Goal: Information Seeking & Learning: Check status

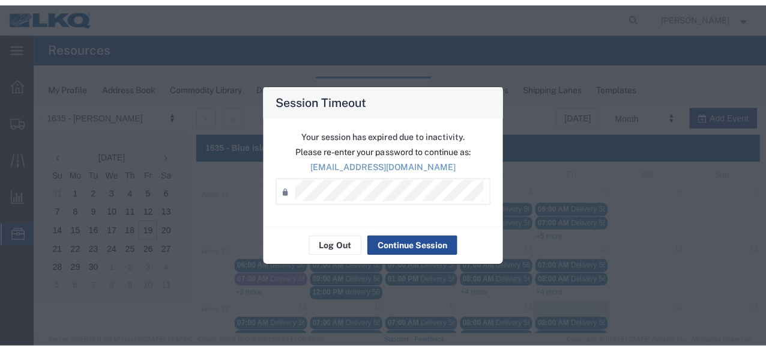
scroll to position [120, 0]
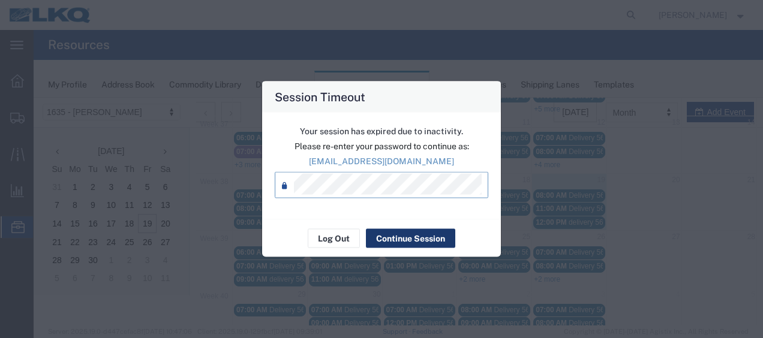
click at [402, 241] on button "Continue Session" at bounding box center [410, 238] width 89 height 19
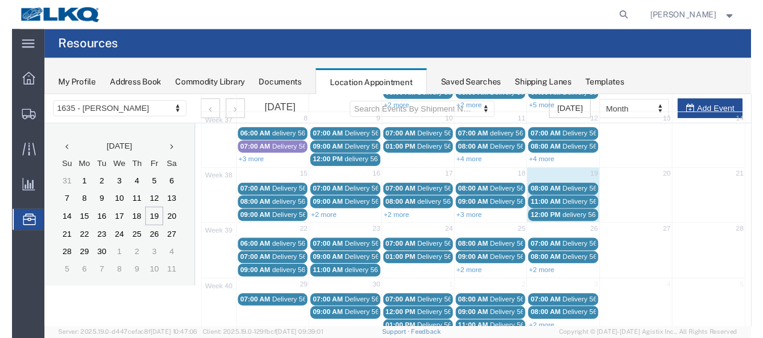
scroll to position [0, 0]
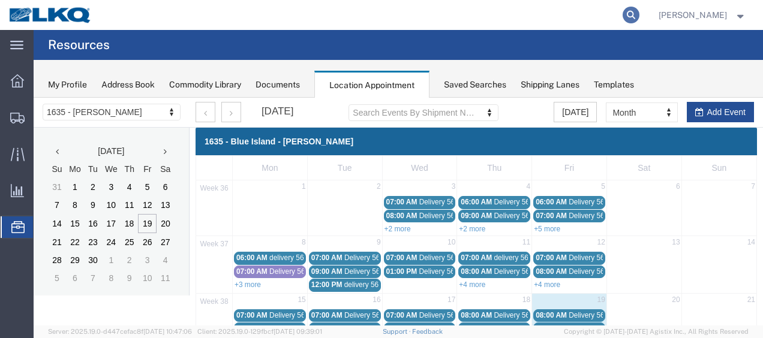
click at [640, 13] on icon at bounding box center [631, 15] width 17 height 17
click at [585, 14] on input "search" at bounding box center [440, 15] width 365 height 29
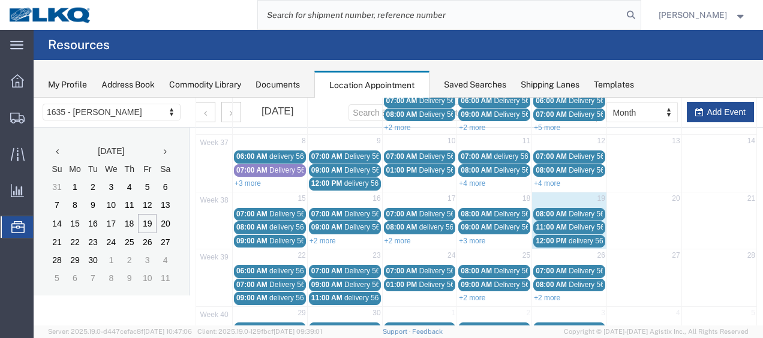
scroll to position [120, 0]
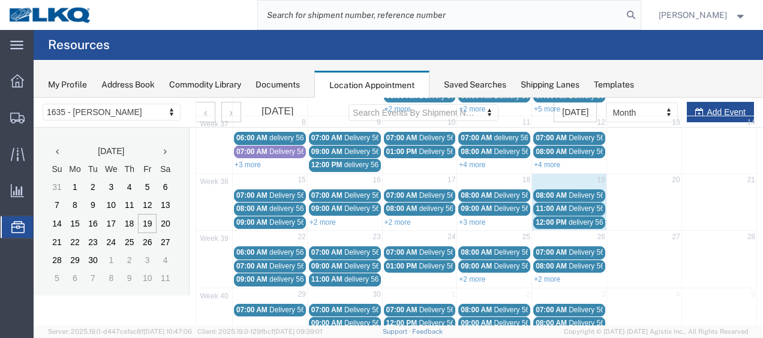
click at [270, 248] on span "delivery 56821064" at bounding box center [298, 252] width 58 height 8
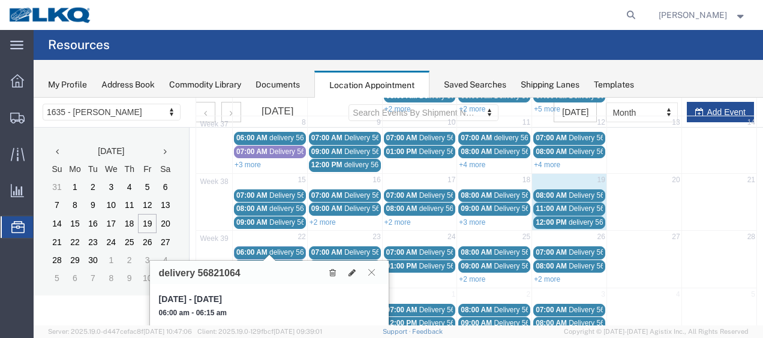
click at [371, 271] on icon at bounding box center [372, 272] width 7 height 7
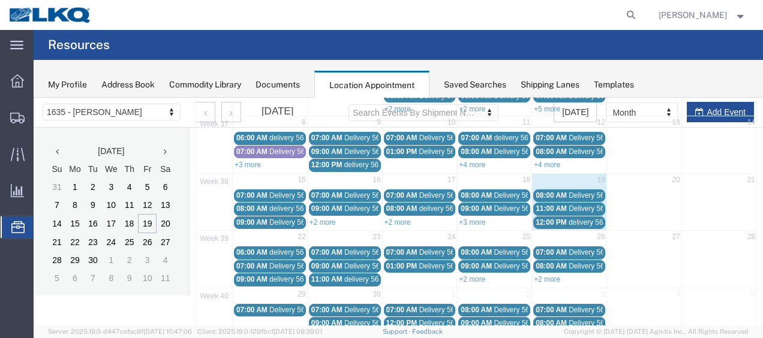
click at [278, 262] on span "Delivery 56508439" at bounding box center [298, 266] width 59 height 8
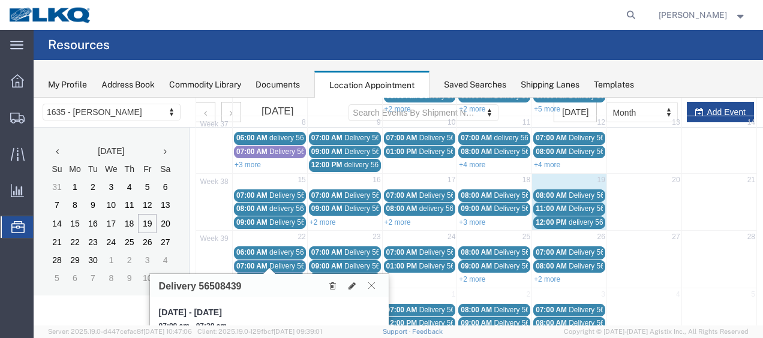
click at [375, 285] on icon at bounding box center [372, 285] width 7 height 7
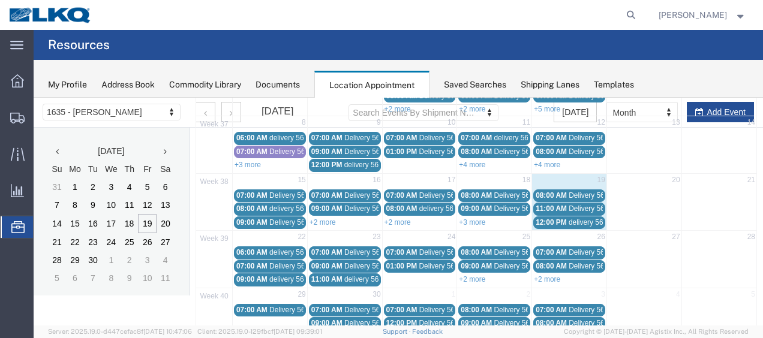
click at [296, 275] on span "delivery 56848571" at bounding box center [298, 279] width 58 height 8
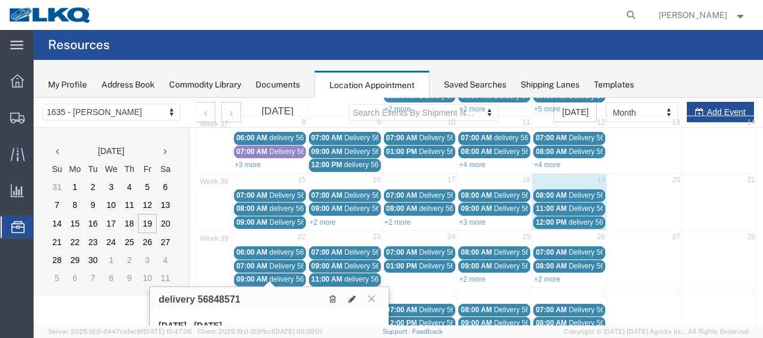
click at [372, 295] on icon at bounding box center [372, 298] width 7 height 7
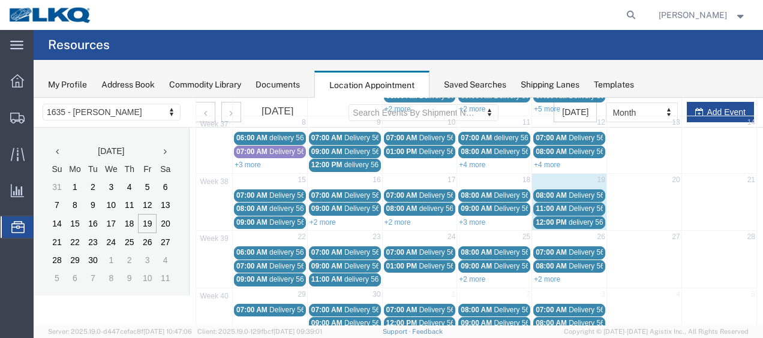
click at [569, 219] on span "delivery 56748148" at bounding box center [598, 222] width 58 height 8
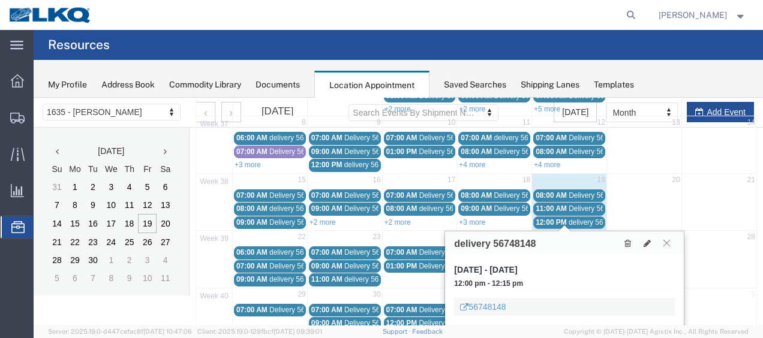
click at [667, 241] on icon at bounding box center [667, 242] width 7 height 7
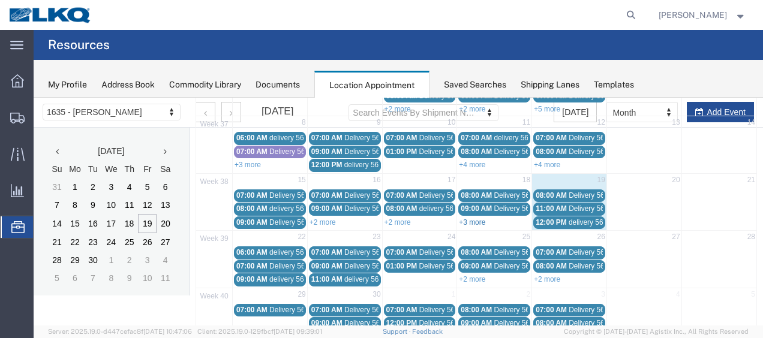
click at [471, 218] on link "+3 more" at bounding box center [472, 222] width 26 height 8
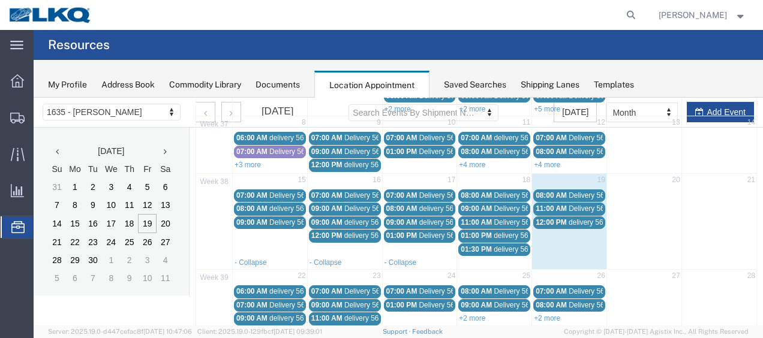
click at [479, 245] on span "01:30 PM" at bounding box center [476, 249] width 31 height 8
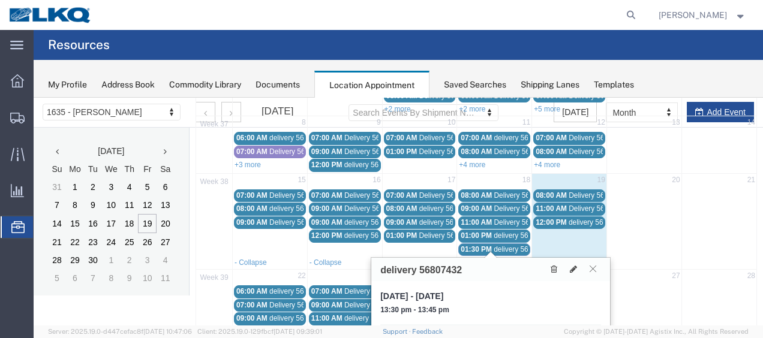
click at [594, 266] on icon at bounding box center [593, 268] width 7 height 7
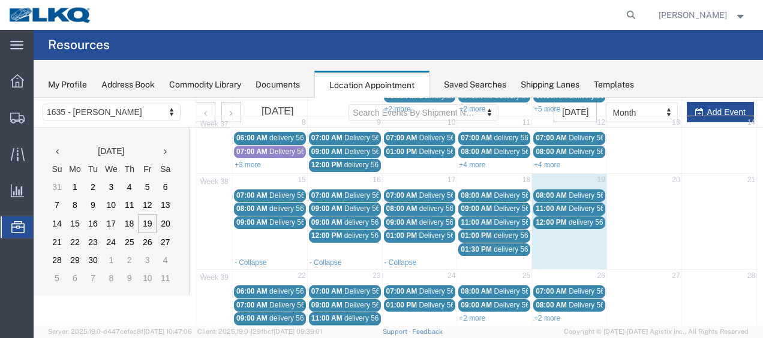
click at [508, 247] on span "delivery 56807432" at bounding box center [523, 249] width 58 height 8
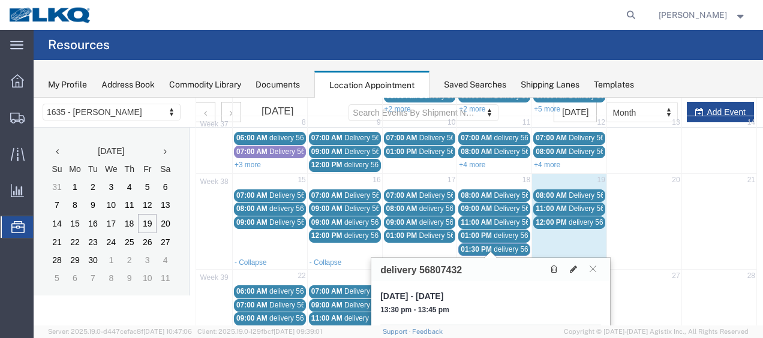
click at [505, 233] on span "delivery 56715981" at bounding box center [523, 236] width 58 height 8
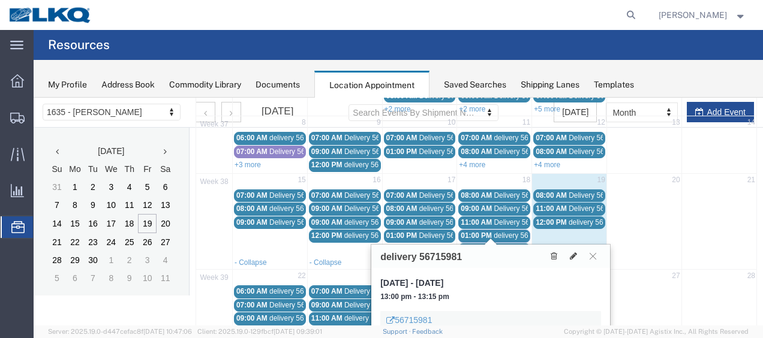
click at [510, 219] on span "Delivery 56481846" at bounding box center [523, 222] width 59 height 8
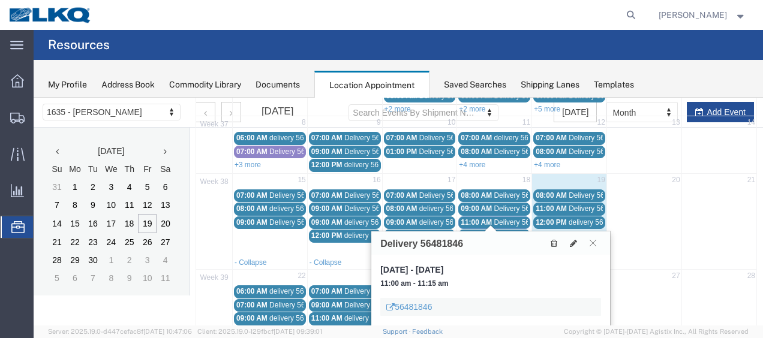
click at [505, 205] on span "Delivery 56481849" at bounding box center [523, 209] width 59 height 8
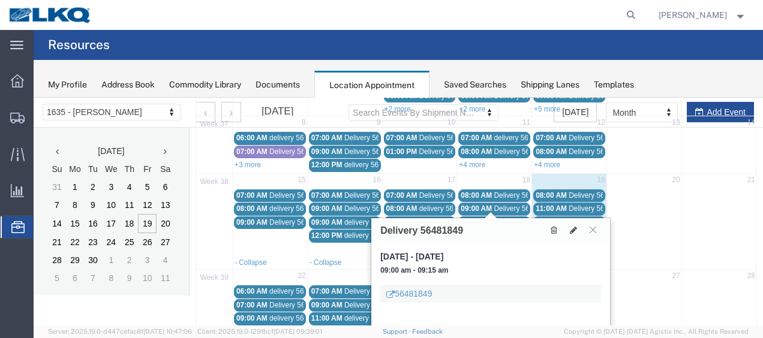
click at [511, 191] on span "Delivery 56481832" at bounding box center [523, 195] width 59 height 8
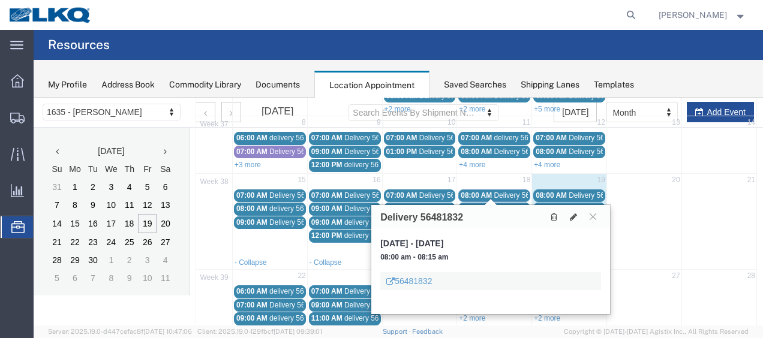
click at [581, 191] on span "Delivery 56495286" at bounding box center [598, 195] width 59 height 8
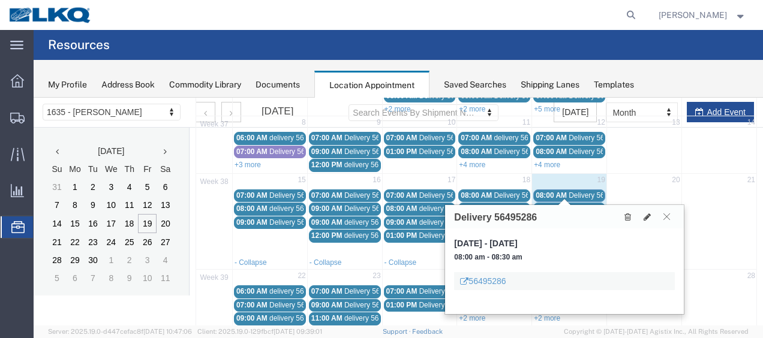
click at [672, 218] on button at bounding box center [667, 216] width 16 height 11
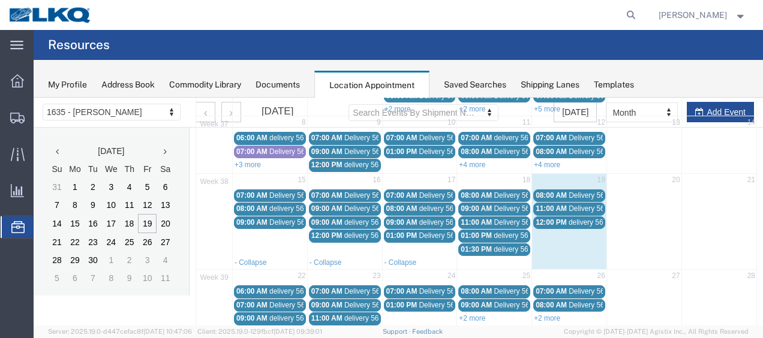
click at [562, 208] on div "11:00 AM Delivery 56495296" at bounding box center [569, 209] width 67 height 9
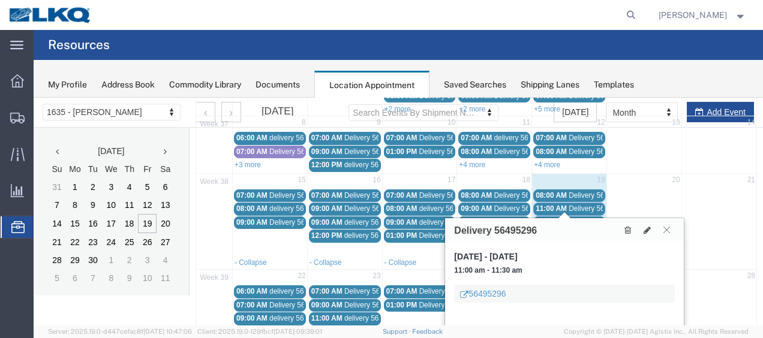
click at [665, 229] on icon at bounding box center [667, 229] width 7 height 7
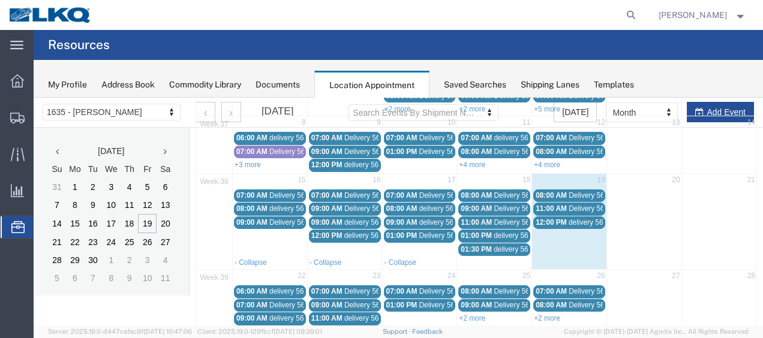
click at [278, 287] on span "delivery 56821064" at bounding box center [298, 291] width 58 height 8
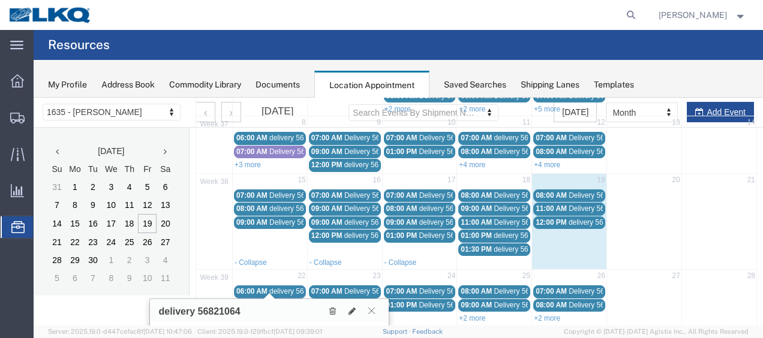
click at [370, 308] on icon at bounding box center [372, 310] width 7 height 7
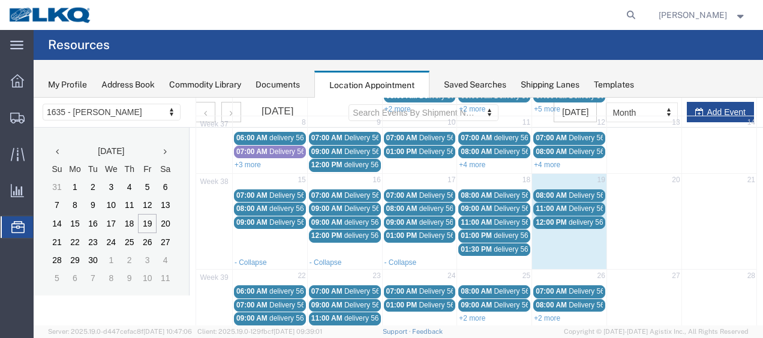
click at [294, 302] on span "Delivery 56508439" at bounding box center [298, 305] width 59 height 8
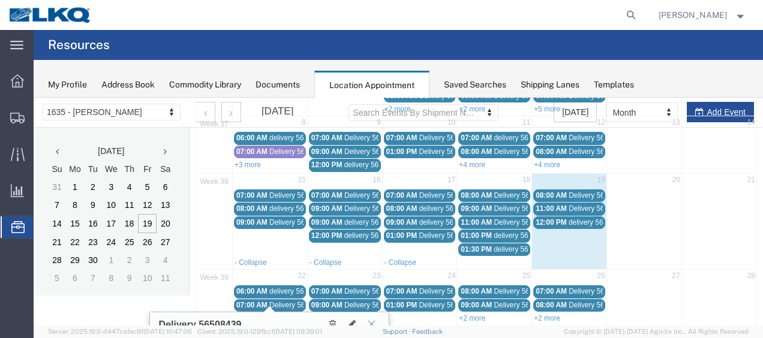
click at [375, 321] on icon at bounding box center [372, 323] width 7 height 7
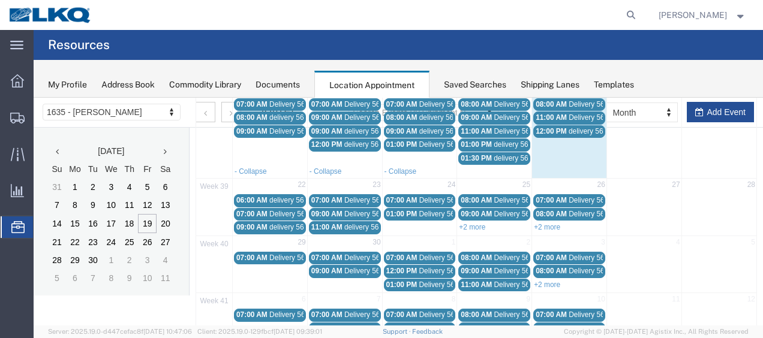
scroll to position [238, 0]
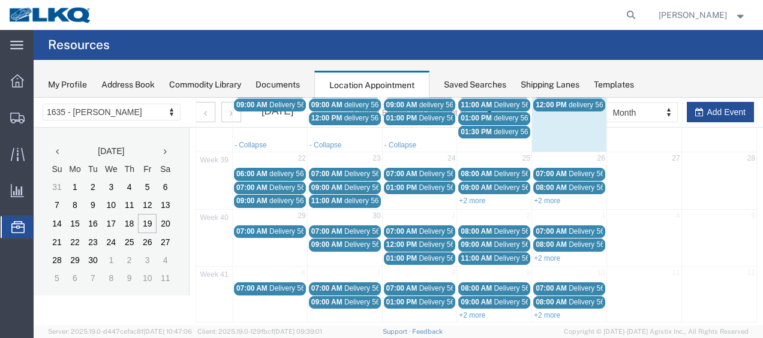
click at [287, 197] on span "delivery 56848571" at bounding box center [298, 201] width 58 height 8
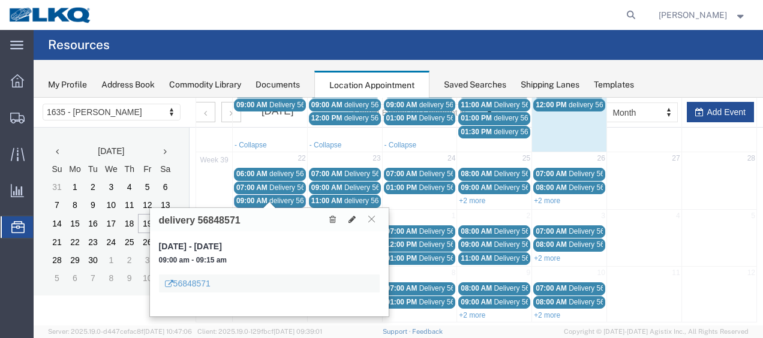
click at [376, 220] on button at bounding box center [372, 219] width 16 height 11
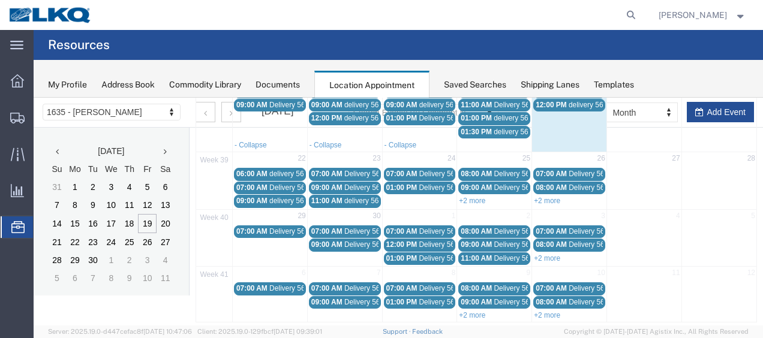
click at [358, 171] on span "Delivery 56522045" at bounding box center [373, 174] width 59 height 8
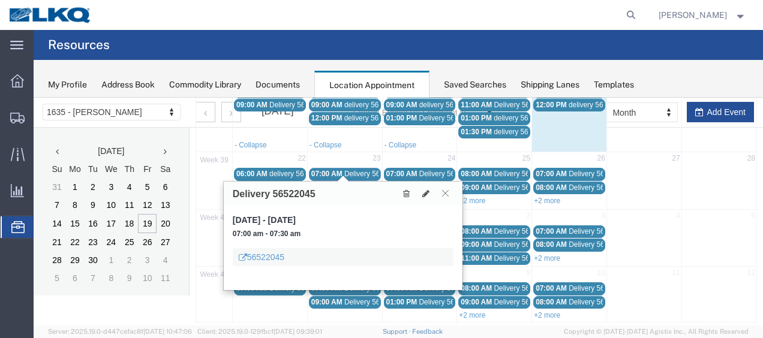
click at [442, 191] on icon at bounding box center [445, 193] width 7 height 7
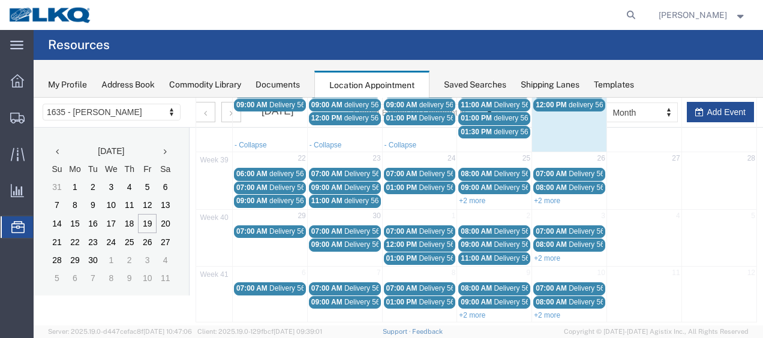
click at [354, 184] on span "Delivery 56522037" at bounding box center [373, 188] width 59 height 8
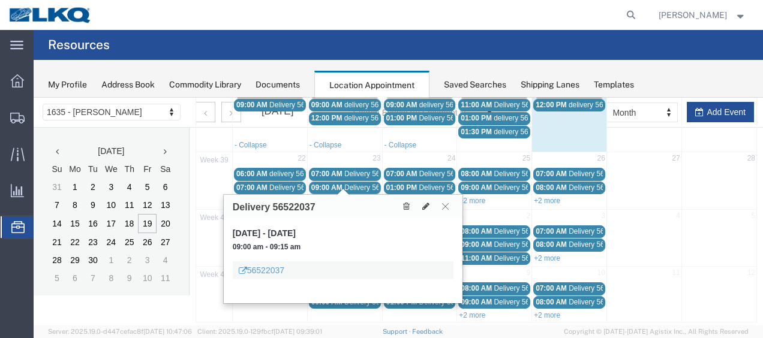
click at [448, 203] on icon at bounding box center [445, 206] width 7 height 7
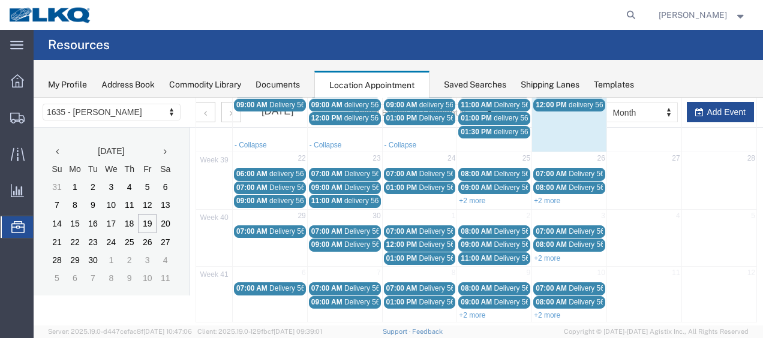
click at [355, 197] on span "delivery 56839154" at bounding box center [373, 201] width 58 height 8
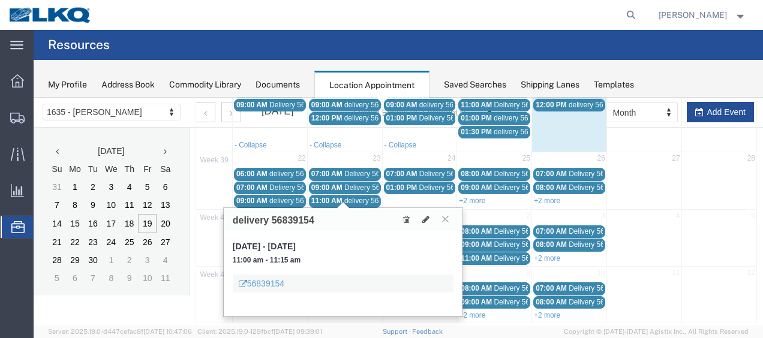
click at [447, 220] on icon at bounding box center [445, 218] width 7 height 7
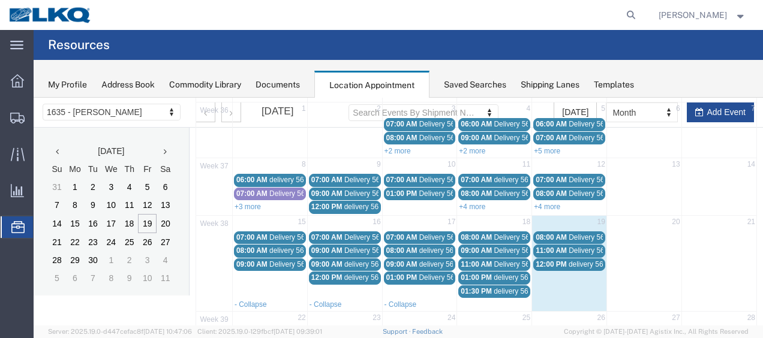
scroll to position [180, 0]
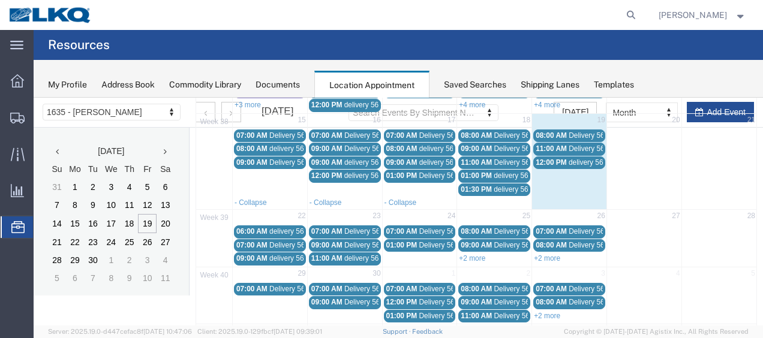
click at [502, 132] on span "Delivery 56481832" at bounding box center [523, 135] width 59 height 8
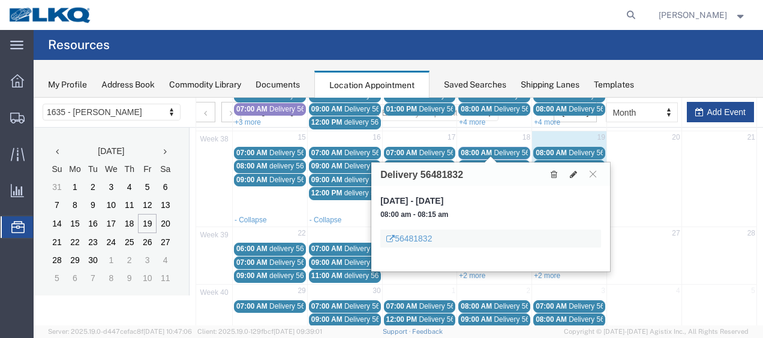
scroll to position [120, 0]
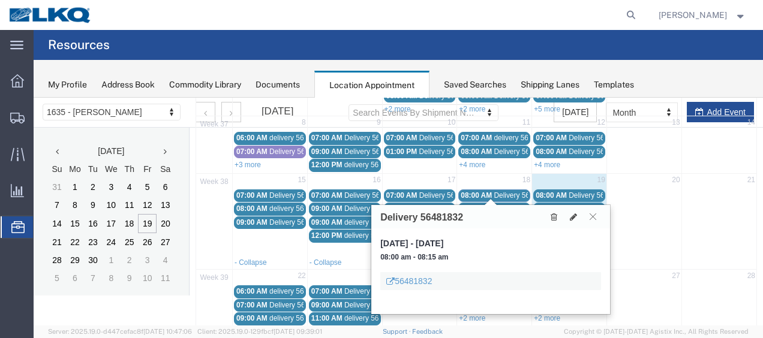
click at [593, 217] on icon at bounding box center [593, 216] width 7 height 7
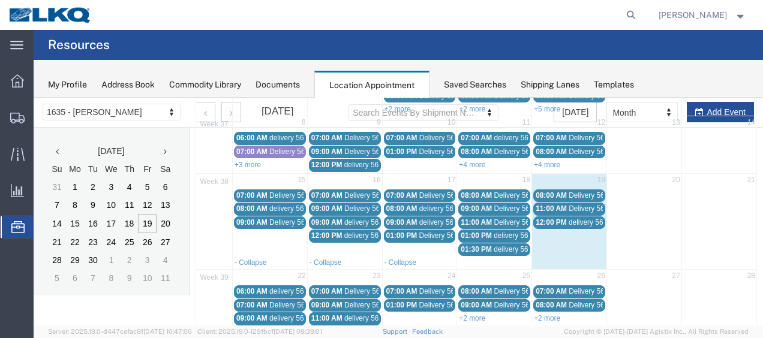
click at [435, 191] on span "Delivery 56467715" at bounding box center [449, 195] width 59 height 8
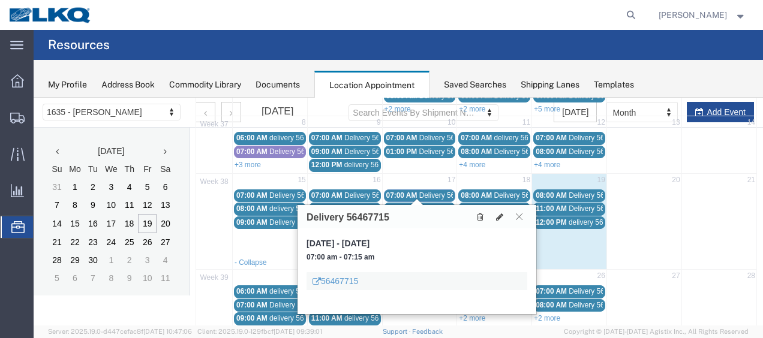
click at [520, 213] on icon at bounding box center [519, 216] width 7 height 7
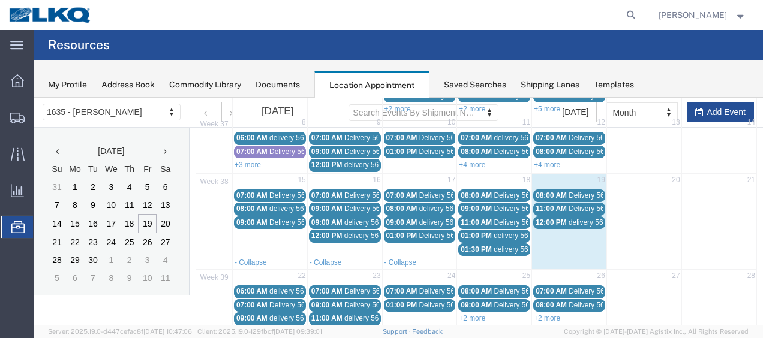
click at [401, 232] on span "01:00 PM" at bounding box center [402, 236] width 31 height 8
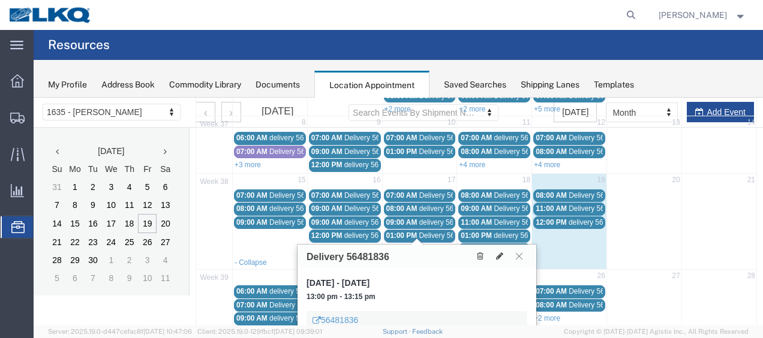
click at [520, 253] on icon at bounding box center [519, 256] width 7 height 7
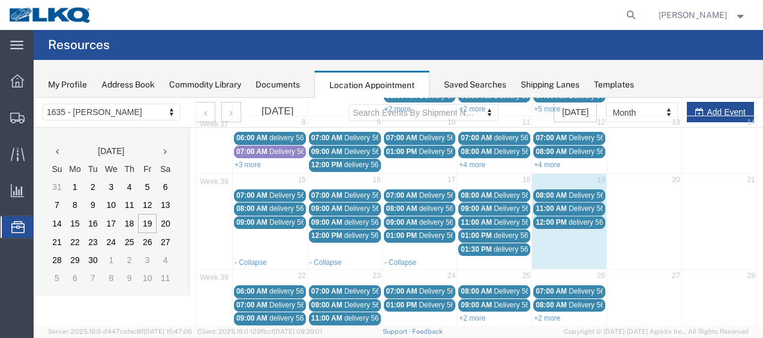
click at [415, 218] on div "09:00 AM delivery 56790048" at bounding box center [420, 222] width 67 height 9
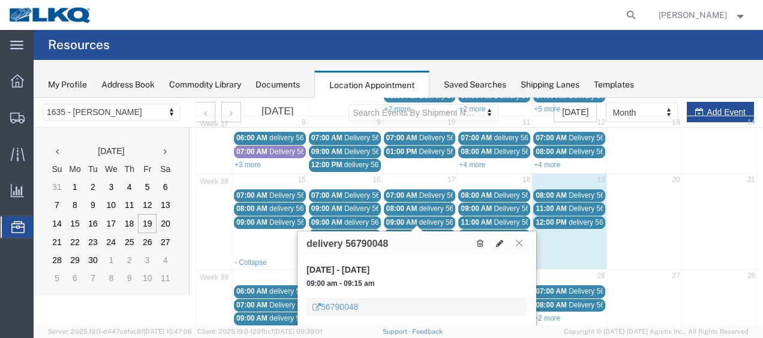
click at [520, 246] on button at bounding box center [519, 243] width 16 height 11
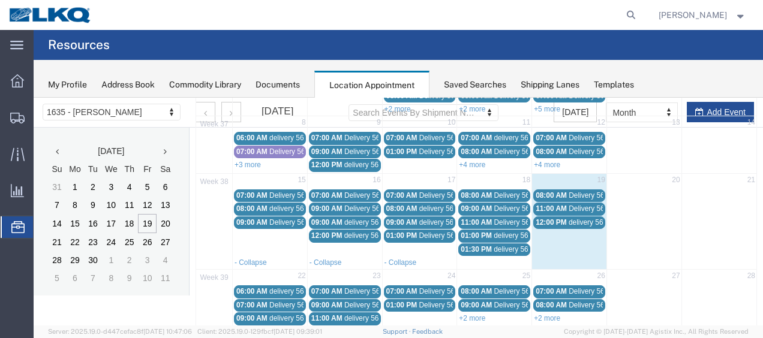
click at [432, 208] on span "delivery 56782262" at bounding box center [449, 209] width 58 height 8
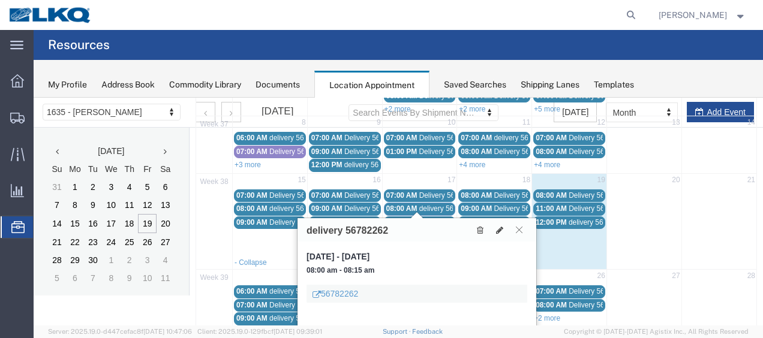
click at [521, 229] on icon at bounding box center [519, 229] width 7 height 7
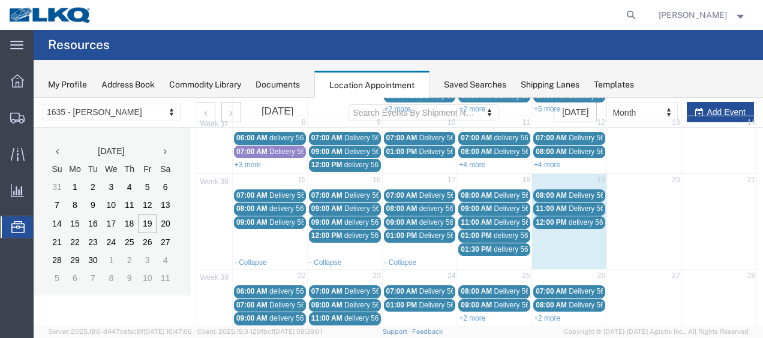
click at [355, 232] on span "delivery 56768985" at bounding box center [373, 236] width 58 height 8
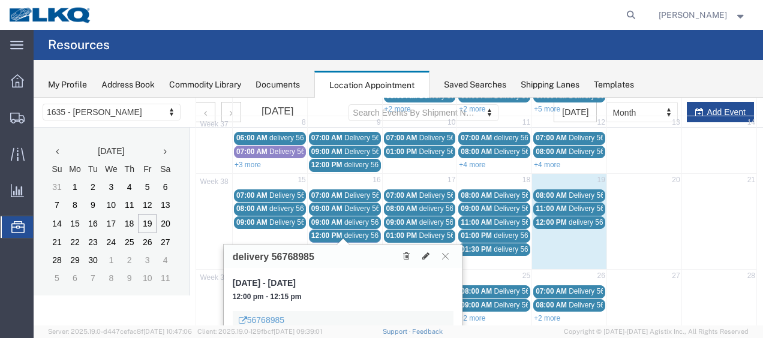
click at [450, 253] on button at bounding box center [446, 256] width 16 height 11
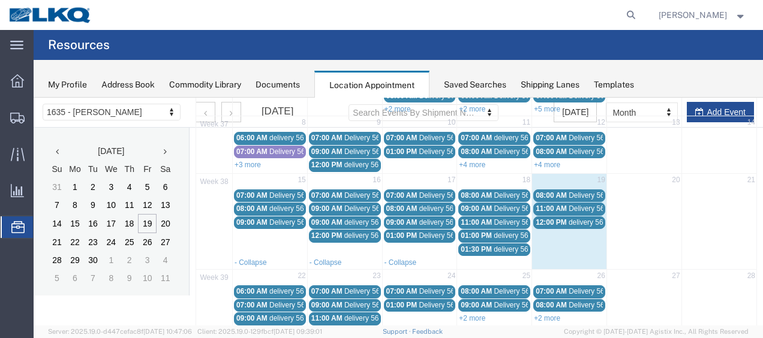
click at [366, 221] on span "delivery 56767510" at bounding box center [373, 222] width 58 height 8
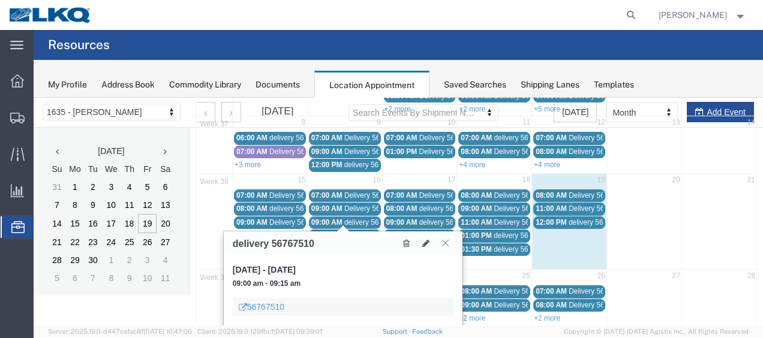
click at [445, 242] on icon at bounding box center [445, 242] width 7 height 7
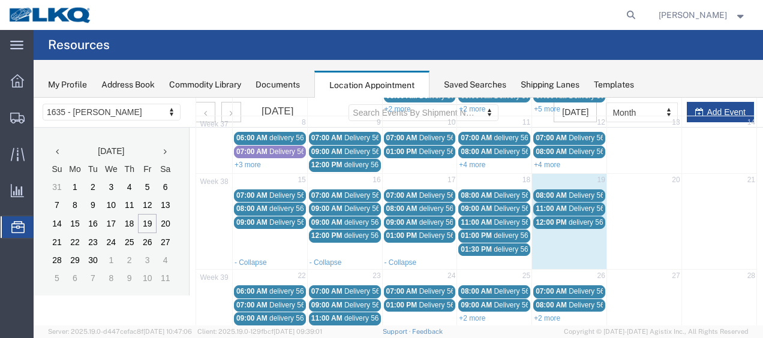
click at [355, 208] on span "Delivery 56453600" at bounding box center [373, 209] width 59 height 8
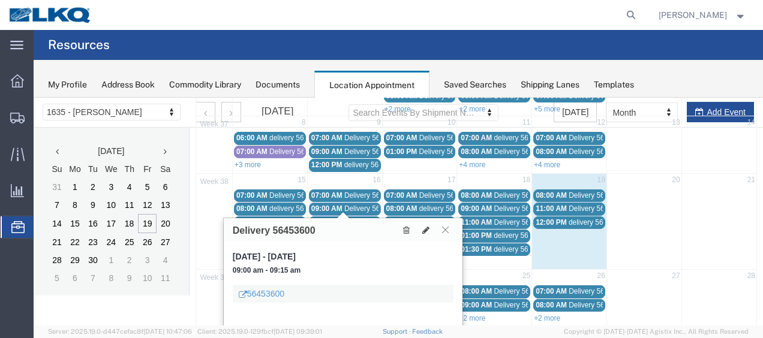
click at [445, 232] on icon at bounding box center [445, 229] width 7 height 7
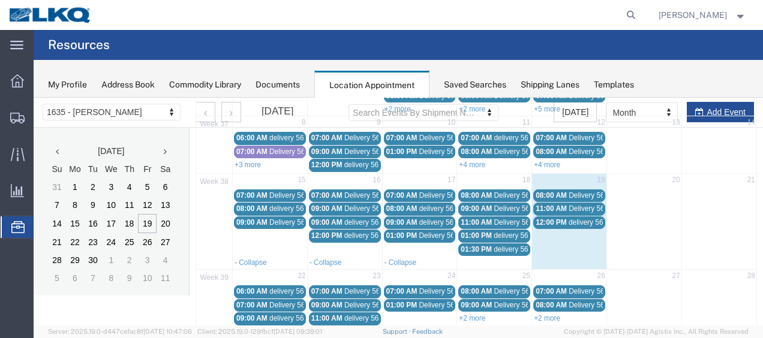
click at [352, 191] on span "Delivery 56453612" at bounding box center [373, 195] width 59 height 8
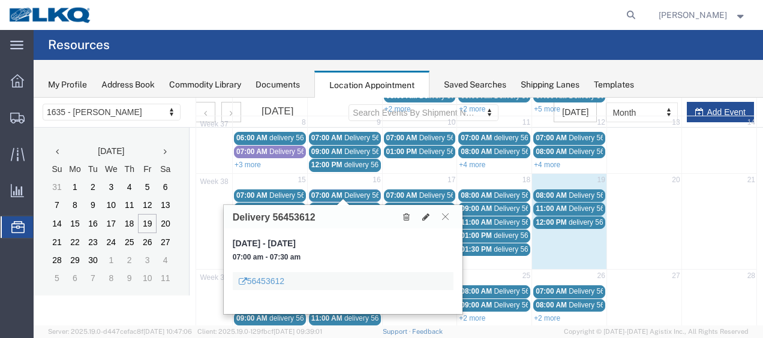
click at [444, 216] on icon at bounding box center [445, 216] width 7 height 7
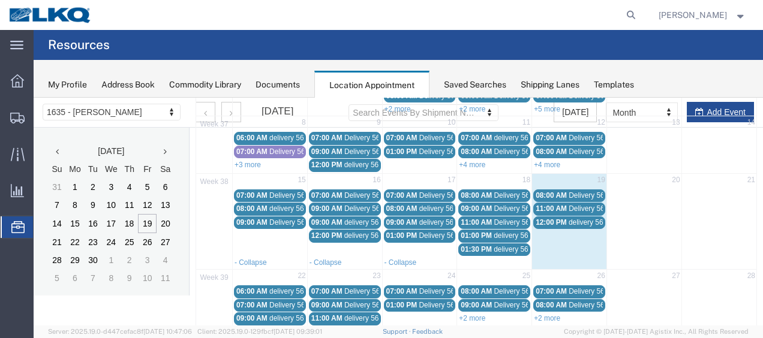
click at [263, 220] on span "09:00 AM" at bounding box center [251, 222] width 31 height 8
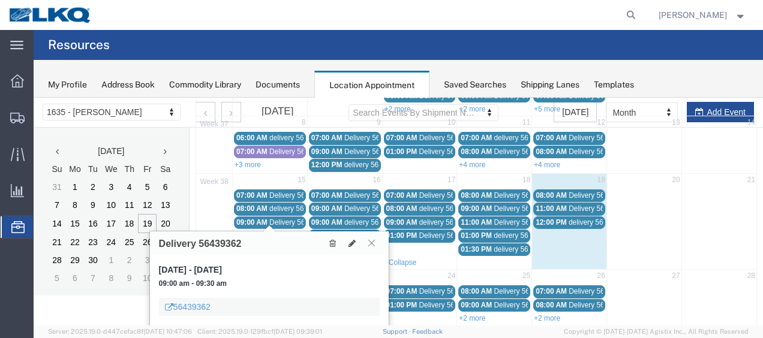
click at [375, 241] on icon at bounding box center [372, 242] width 7 height 7
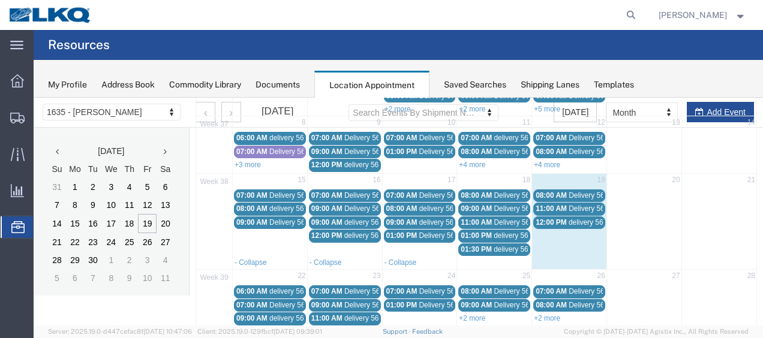
click at [285, 205] on span "delivery 56768649" at bounding box center [298, 209] width 58 height 8
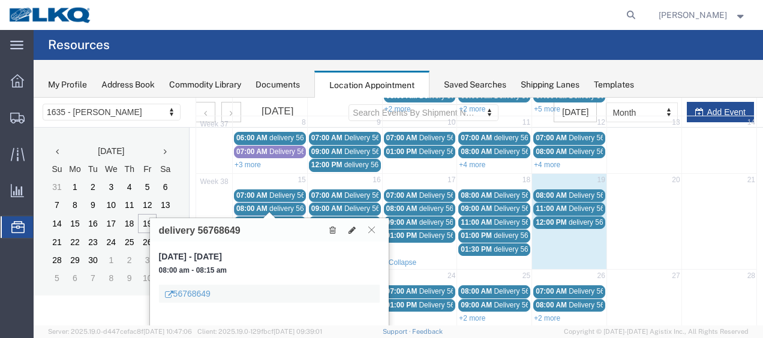
click at [376, 229] on button at bounding box center [372, 229] width 16 height 11
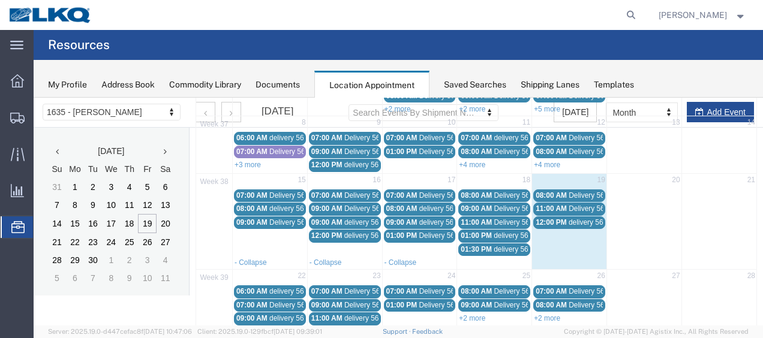
click at [269, 191] on span "Delivery 56439384" at bounding box center [298, 195] width 59 height 8
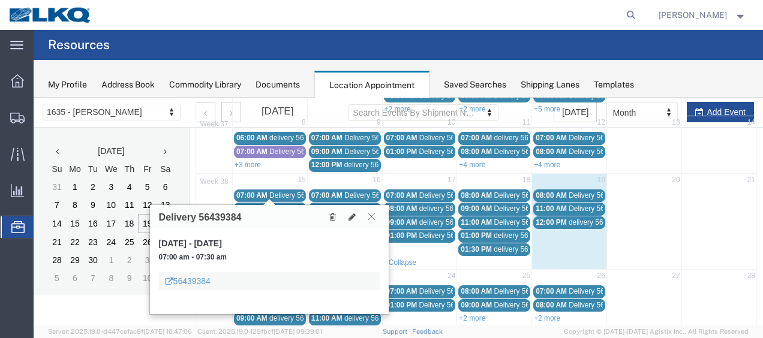
click at [369, 216] on icon at bounding box center [372, 216] width 7 height 7
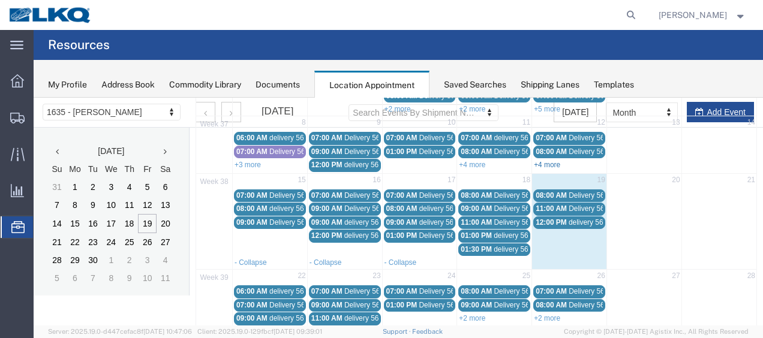
click at [551, 161] on link "+4 more" at bounding box center [547, 165] width 26 height 8
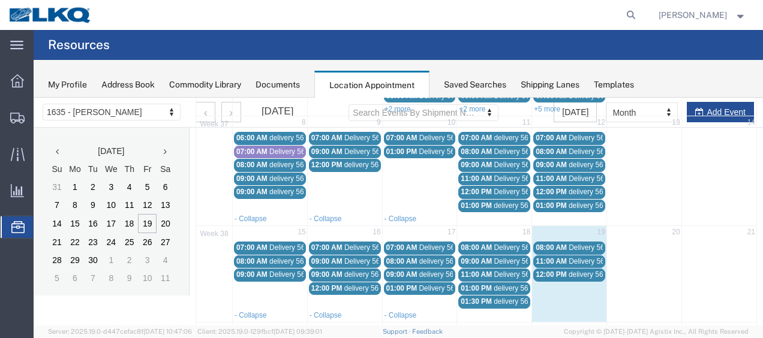
click at [558, 202] on span "01:00 PM" at bounding box center [551, 206] width 31 height 8
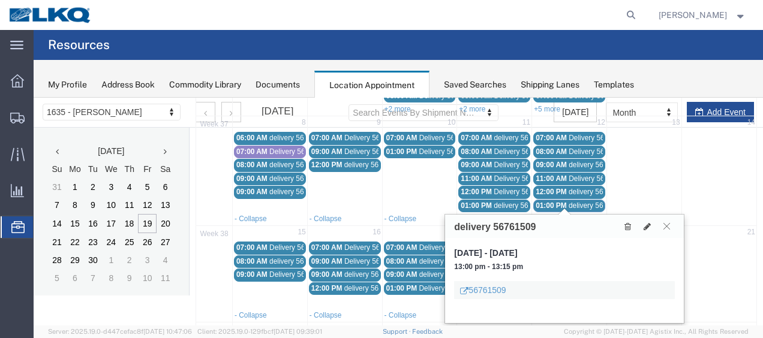
click at [669, 226] on icon at bounding box center [667, 226] width 7 height 7
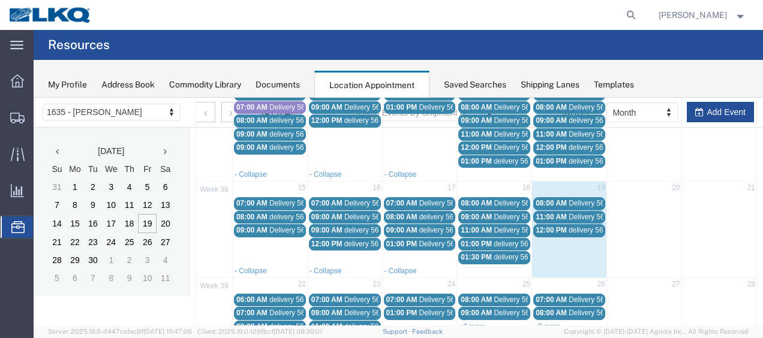
scroll to position [240, 0]
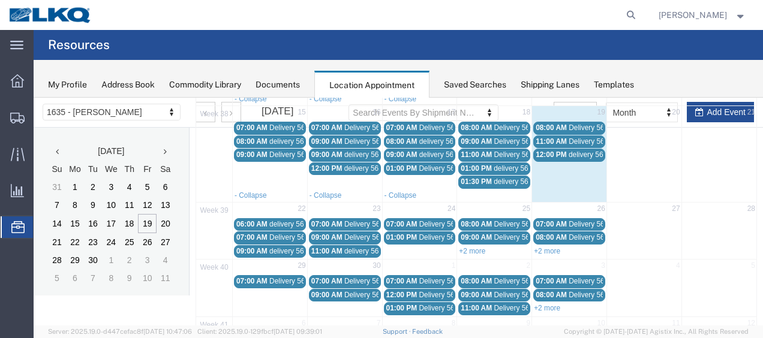
click at [471, 245] on div "+2 more" at bounding box center [494, 251] width 74 height 12
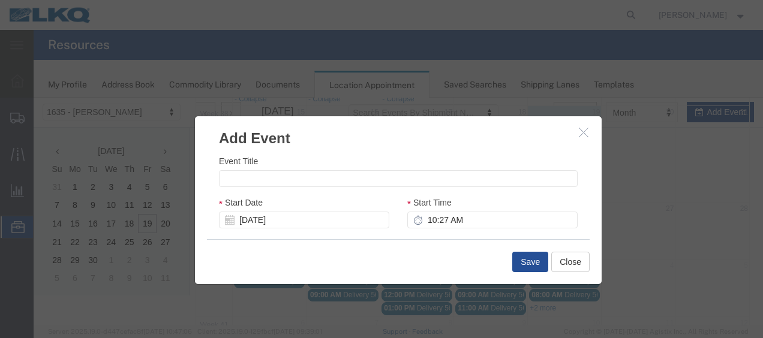
click at [583, 134] on icon "button" at bounding box center [584, 132] width 10 height 10
